Goal: Find contact information: Find contact information

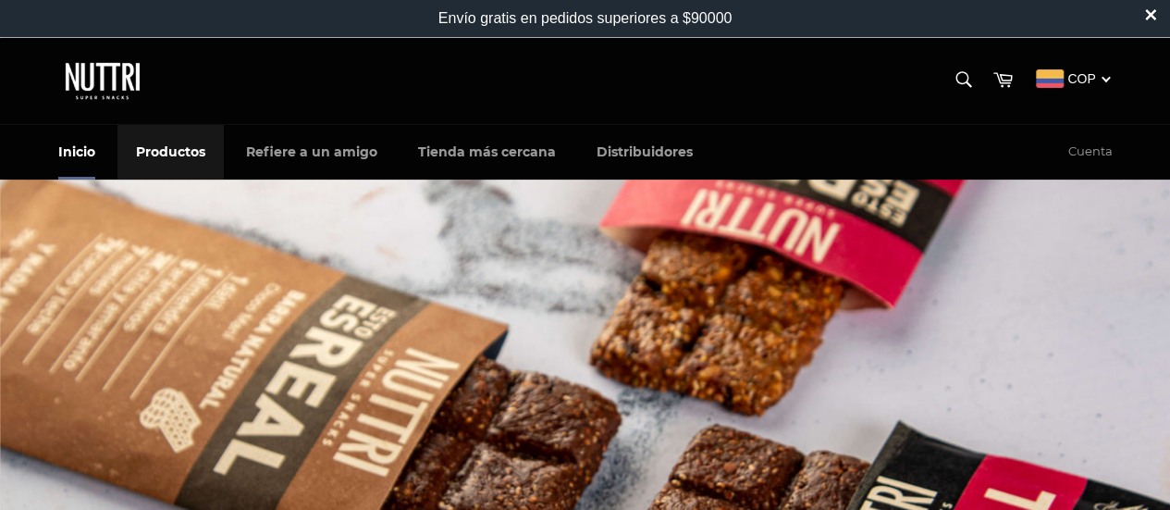
click at [170, 146] on link "Productos" at bounding box center [170, 152] width 106 height 55
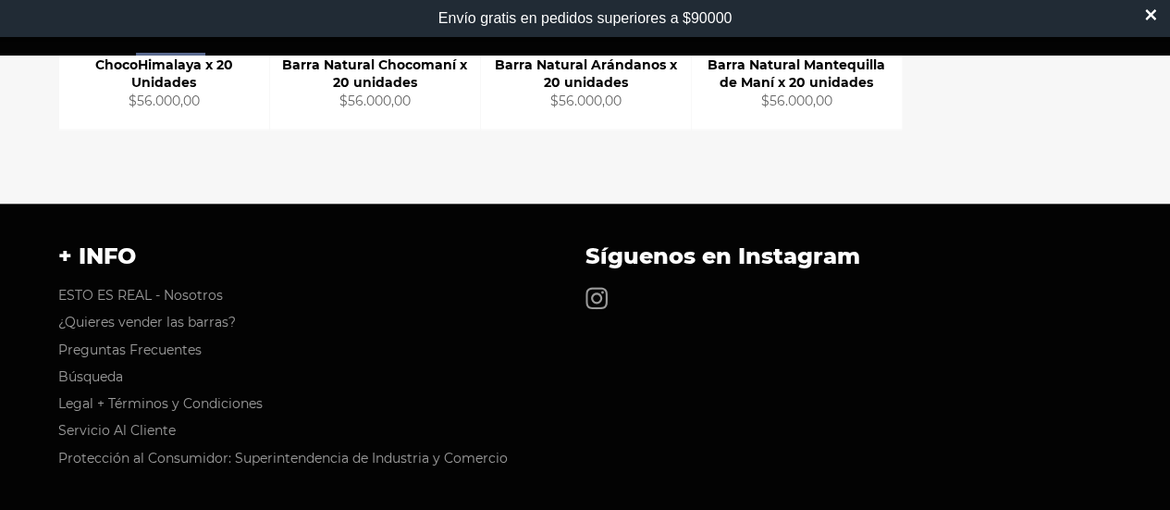
scroll to position [912, 0]
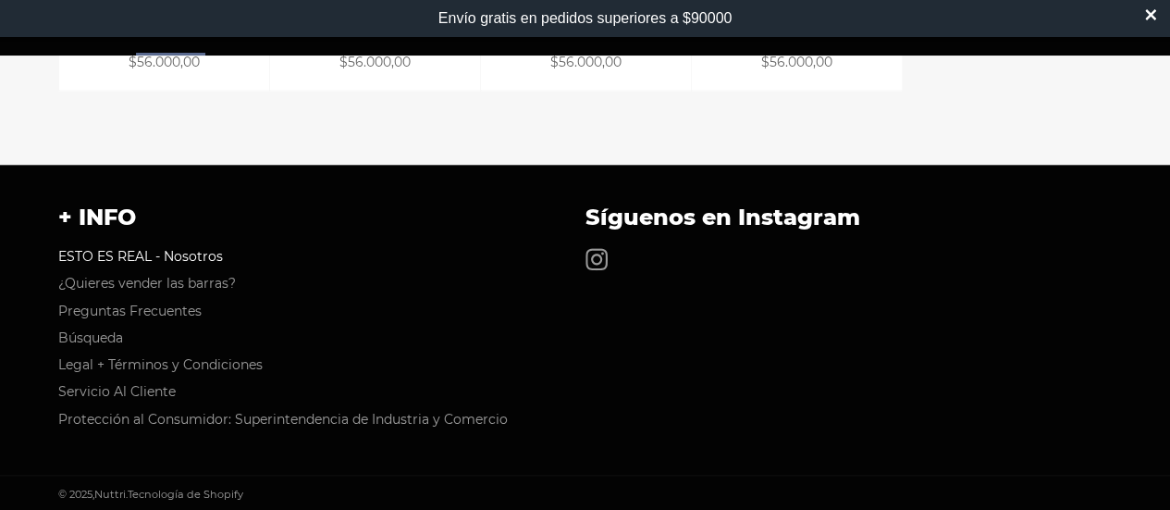
click at [191, 252] on link "ESTO ES REAL - Nosotros" at bounding box center [140, 256] width 165 height 17
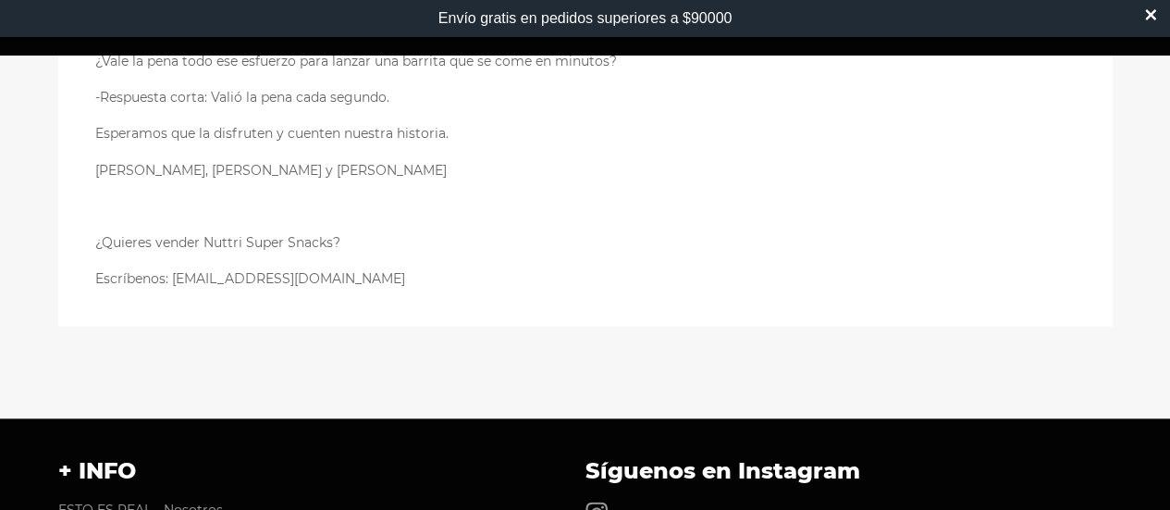
scroll to position [1017, 0]
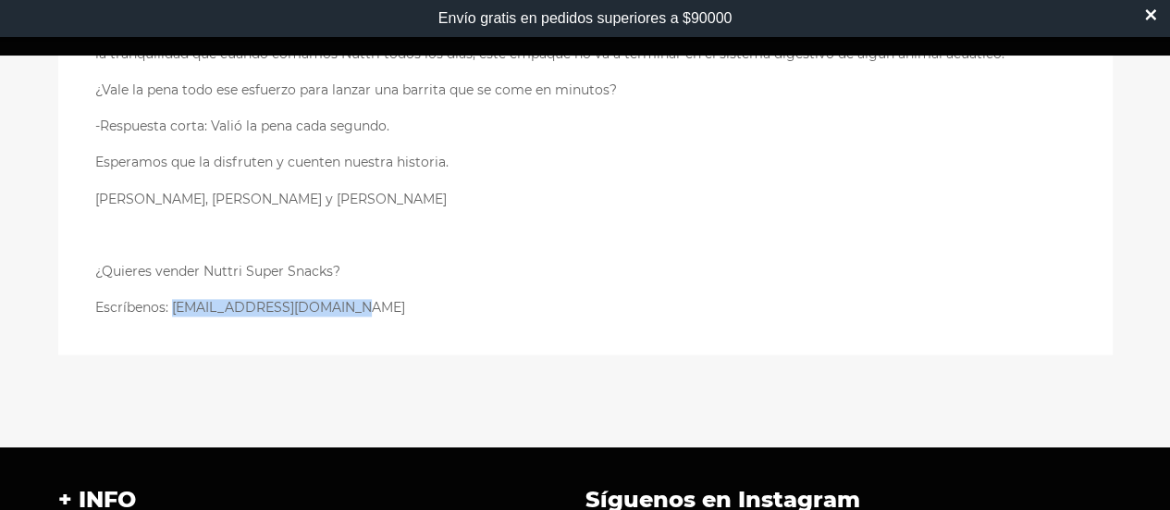
drag, startPoint x: 342, startPoint y: 312, endPoint x: 171, endPoint y: 290, distance: 172.4
copy p "[EMAIL_ADDRESS][DOMAIN_NAME]"
